Goal: Transaction & Acquisition: Purchase product/service

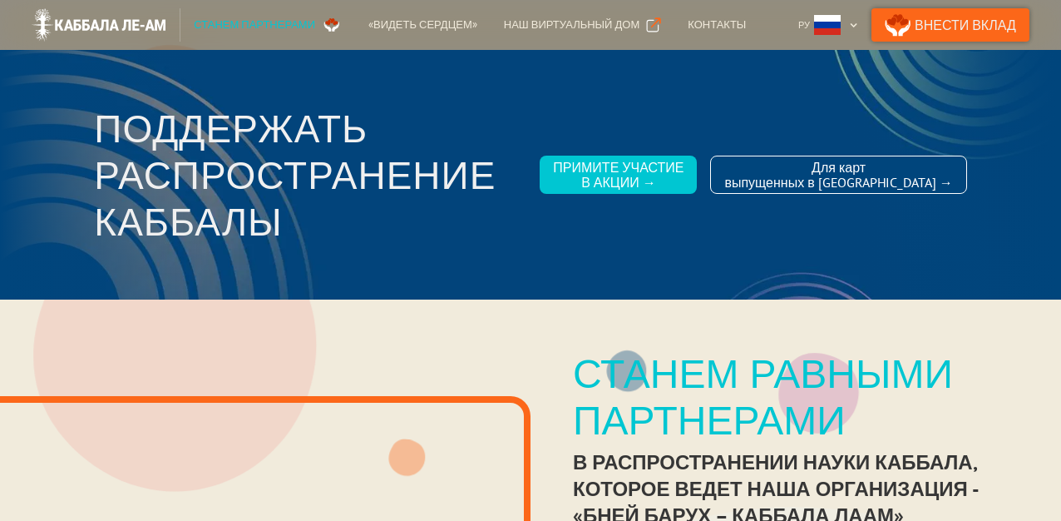
click at [979, 22] on link "Внести Вклад" at bounding box center [951, 24] width 158 height 33
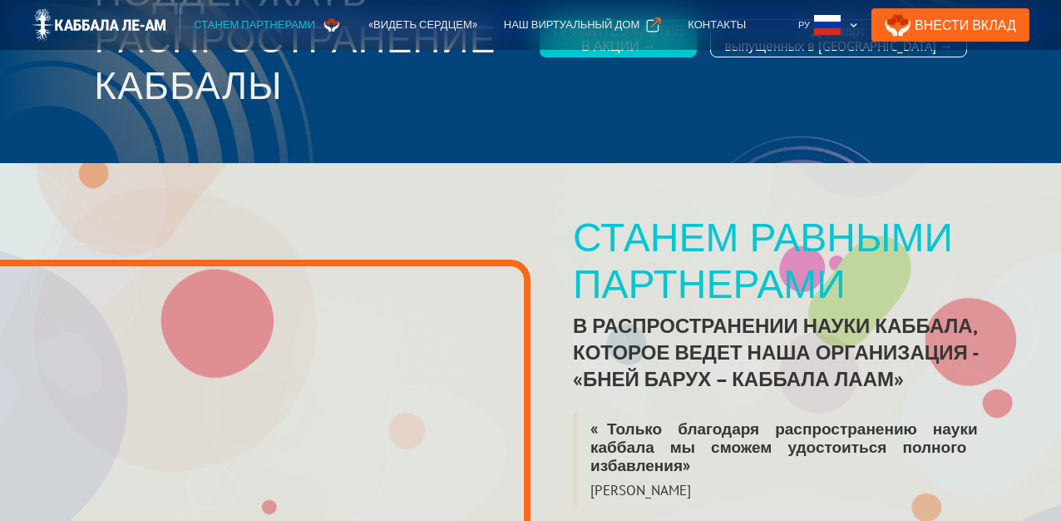
scroll to position [5, 0]
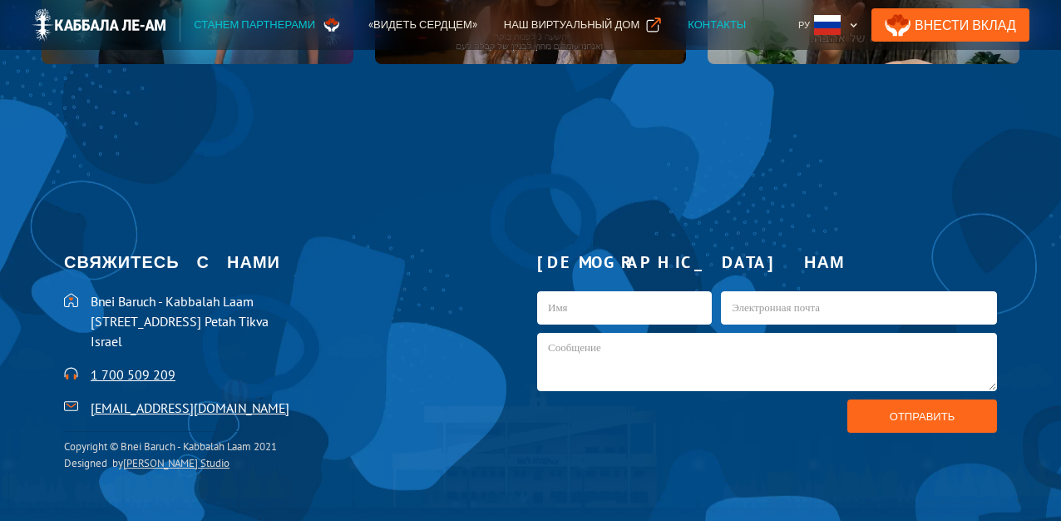
scroll to position [3492, 0]
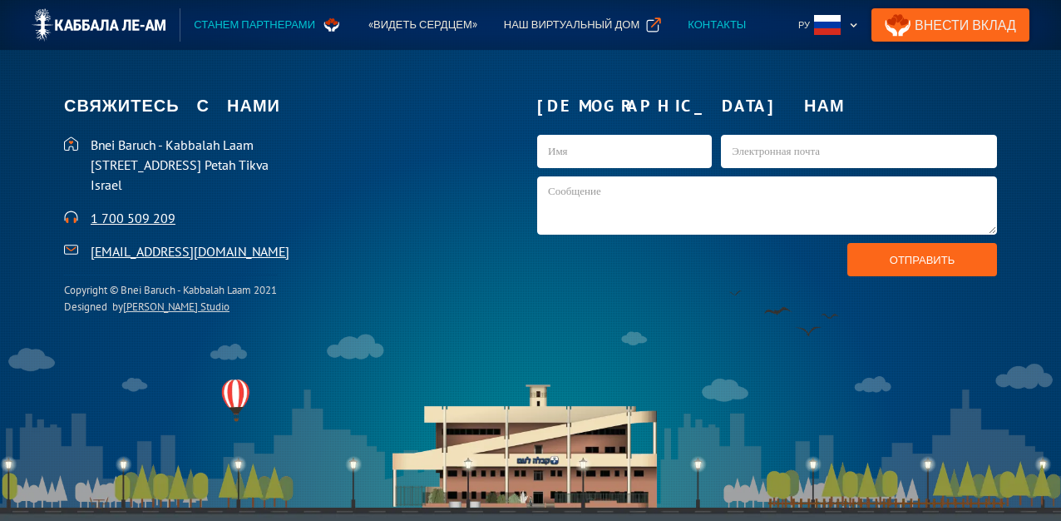
click at [952, 14] on link "Внести Вклад" at bounding box center [951, 24] width 158 height 33
click at [102, 22] on img at bounding box center [99, 24] width 135 height 33
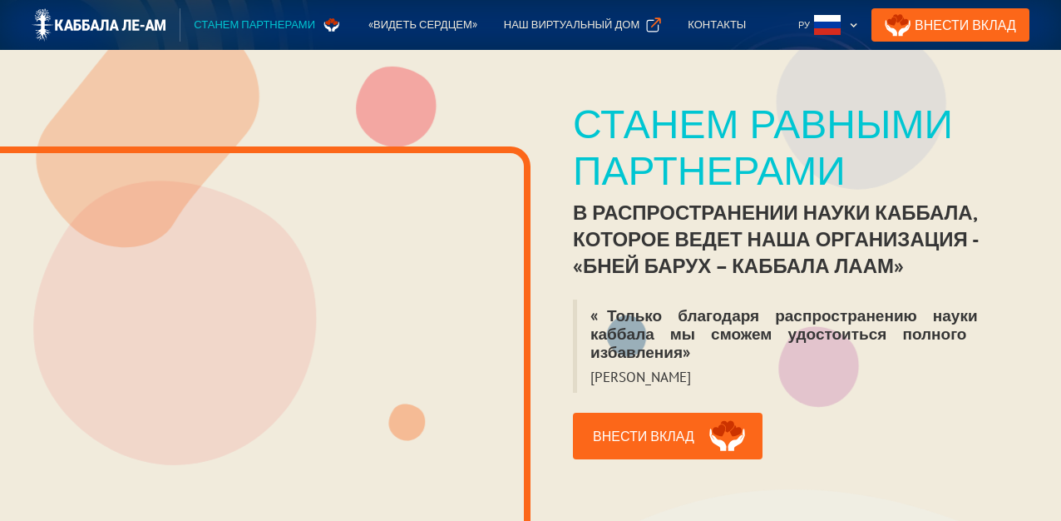
scroll to position [249, 0]
click at [542, 24] on div "Наш виртуальный дом" at bounding box center [572, 25] width 136 height 17
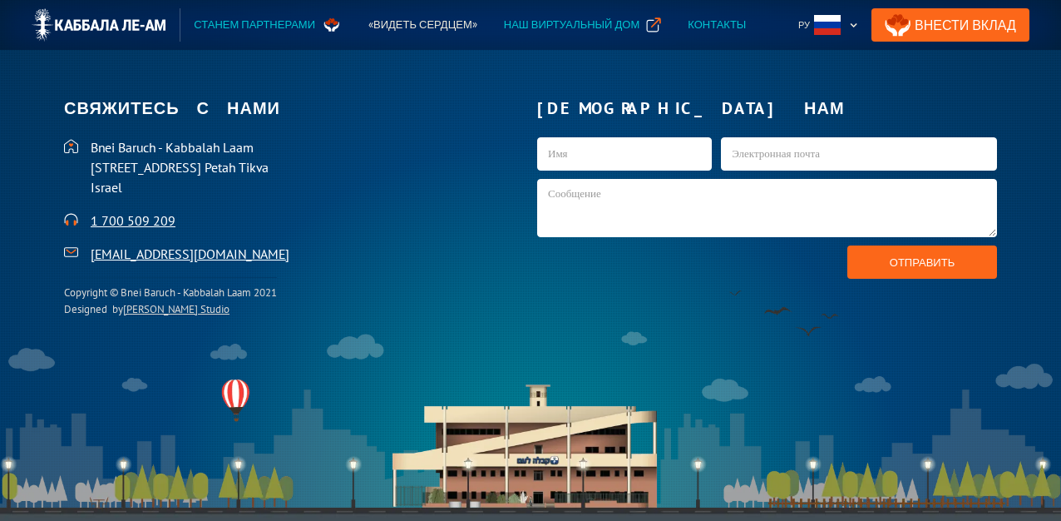
scroll to position [3490, 0]
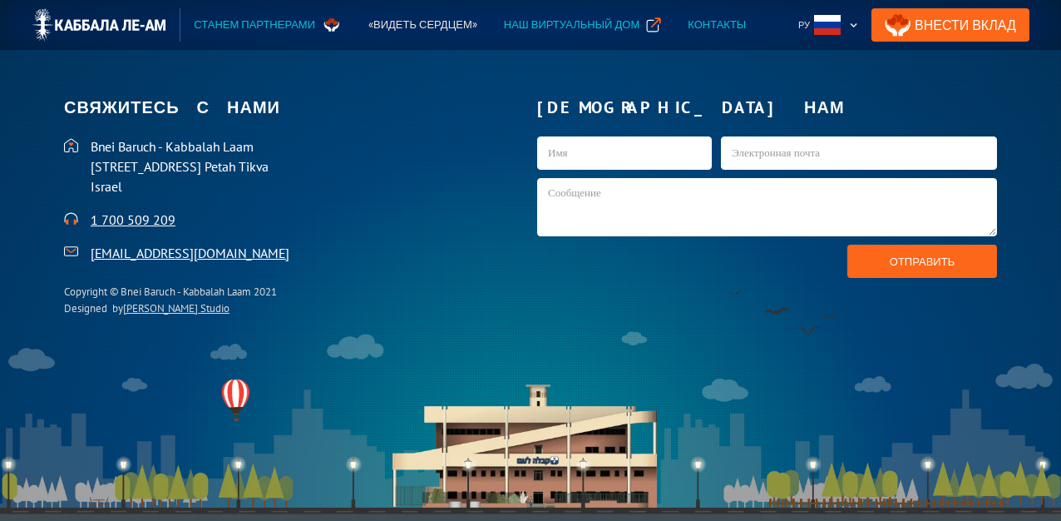
click at [531, 26] on div "Наш виртуальный дом" at bounding box center [572, 25] width 136 height 17
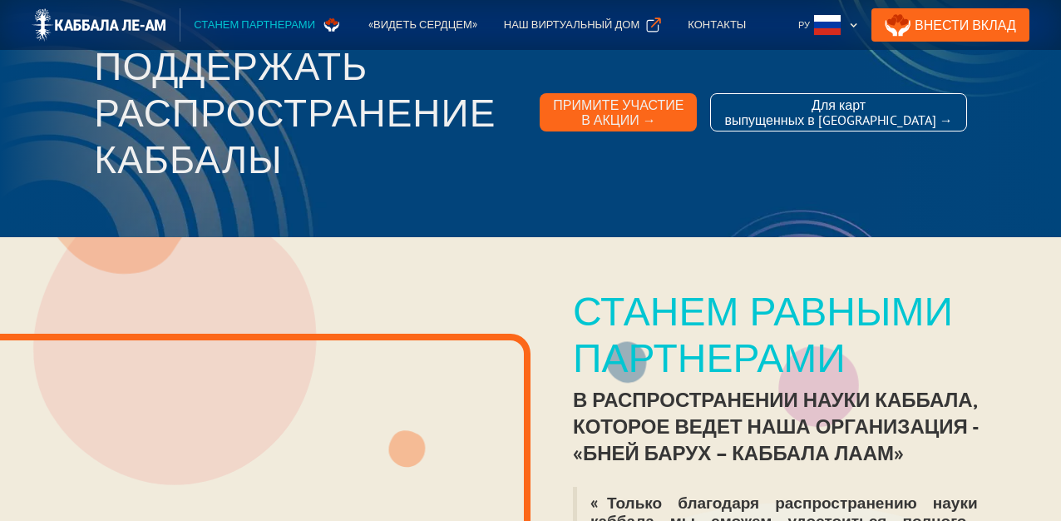
scroll to position [67, 0]
